Goal: Find contact information: Find contact information

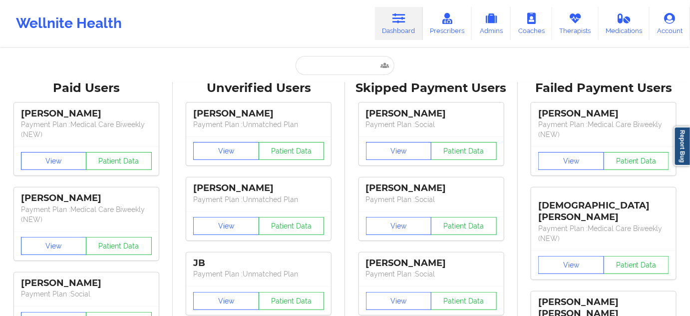
type input "[PERSON_NAME]"
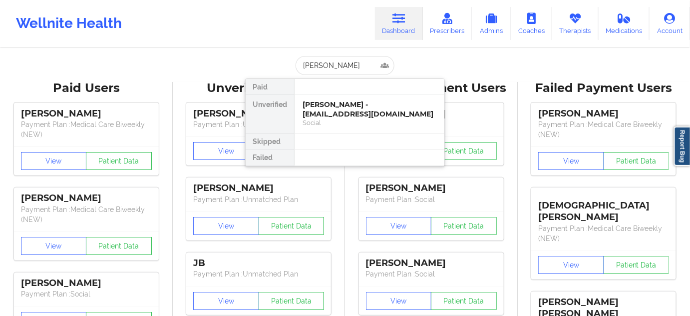
click at [339, 114] on div "[PERSON_NAME] - [EMAIL_ADDRESS][DOMAIN_NAME]" at bounding box center [370, 109] width 134 height 18
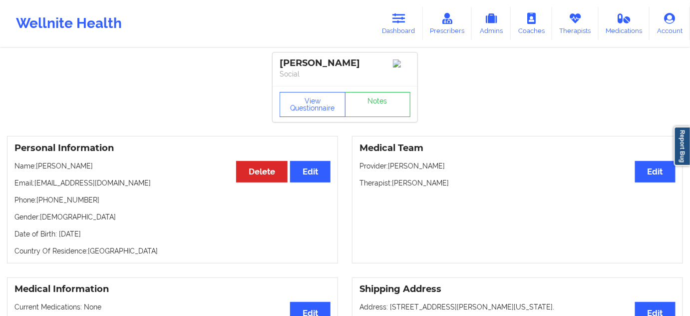
click at [293, 67] on div "[PERSON_NAME]" at bounding box center [345, 62] width 131 height 11
click at [294, 62] on div "[PERSON_NAME]" at bounding box center [345, 62] width 131 height 11
copy div "[PERSON_NAME]"
click at [348, 62] on div "[PERSON_NAME]" at bounding box center [345, 62] width 131 height 11
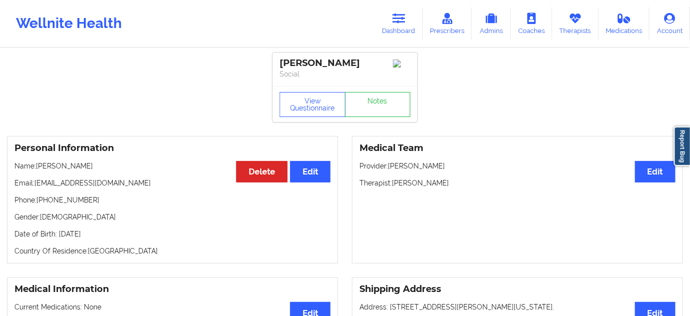
click at [348, 62] on div "[PERSON_NAME]" at bounding box center [345, 62] width 131 height 11
copy div "[PERSON_NAME]"
drag, startPoint x: 35, startPoint y: 188, endPoint x: 125, endPoint y: 188, distance: 90.4
click at [114, 185] on p "Email: [EMAIL_ADDRESS][DOMAIN_NAME]" at bounding box center [172, 183] width 316 height 10
copy p "[EMAIL_ADDRESS][DOMAIN_NAME]"
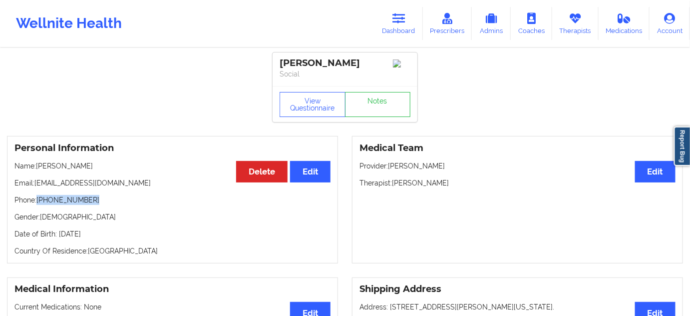
drag, startPoint x: 38, startPoint y: 203, endPoint x: 100, endPoint y: 205, distance: 61.4
click at [100, 205] on p "Phone: [PHONE_NUMBER]" at bounding box center [172, 200] width 316 height 10
copy p "[PHONE_NUMBER]"
drag, startPoint x: 394, startPoint y: 187, endPoint x: 452, endPoint y: 186, distance: 57.9
click at [452, 186] on p "Therapist: [PERSON_NAME]" at bounding box center [518, 183] width 316 height 10
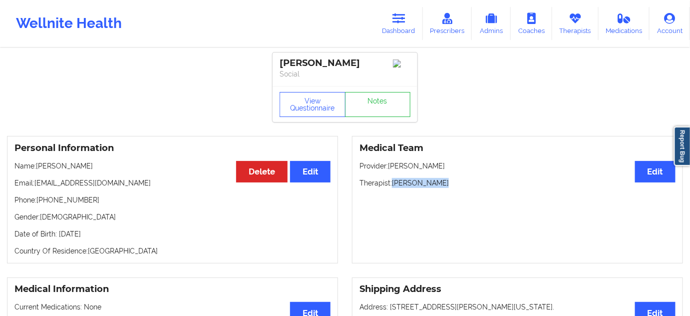
copy p "[PERSON_NAME]"
click at [298, 57] on div "[PERSON_NAME]" at bounding box center [345, 62] width 131 height 11
copy div "[PERSON_NAME]"
click at [354, 77] on p "Social" at bounding box center [345, 74] width 131 height 10
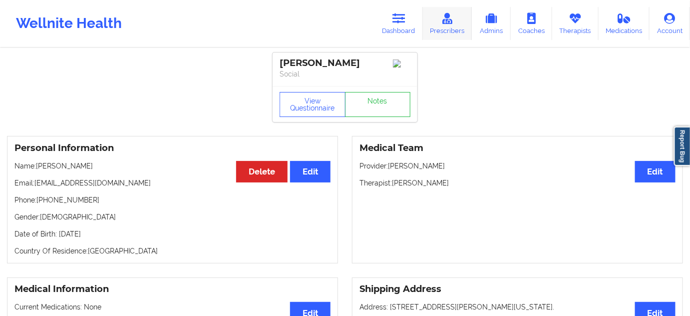
drag, startPoint x: 281, startPoint y: 63, endPoint x: 431, endPoint y: 39, distance: 152.8
click at [380, 53] on div "[PERSON_NAME] Social" at bounding box center [345, 68] width 145 height 33
copy div "[PERSON_NAME]"
drag, startPoint x: 37, startPoint y: 184, endPoint x: 116, endPoint y: 183, distance: 79.4
click at [116, 183] on p "Email: [EMAIL_ADDRESS][DOMAIN_NAME]" at bounding box center [172, 183] width 316 height 10
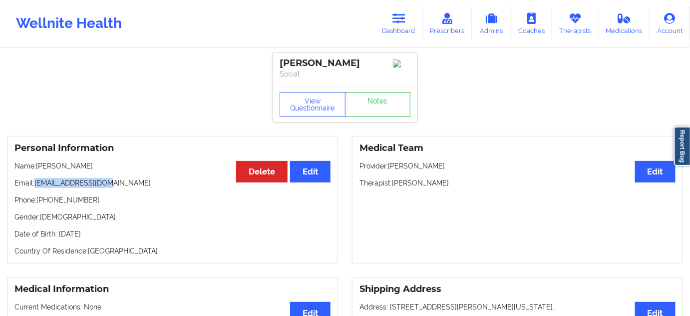
copy p "[EMAIL_ADDRESS][DOMAIN_NAME]"
drag, startPoint x: 393, startPoint y: 187, endPoint x: 446, endPoint y: 186, distance: 53.4
click at [446, 186] on p "Therapist: [PERSON_NAME]" at bounding box center [518, 183] width 316 height 10
copy p "[PERSON_NAME]"
